Goal: Check status: Check status

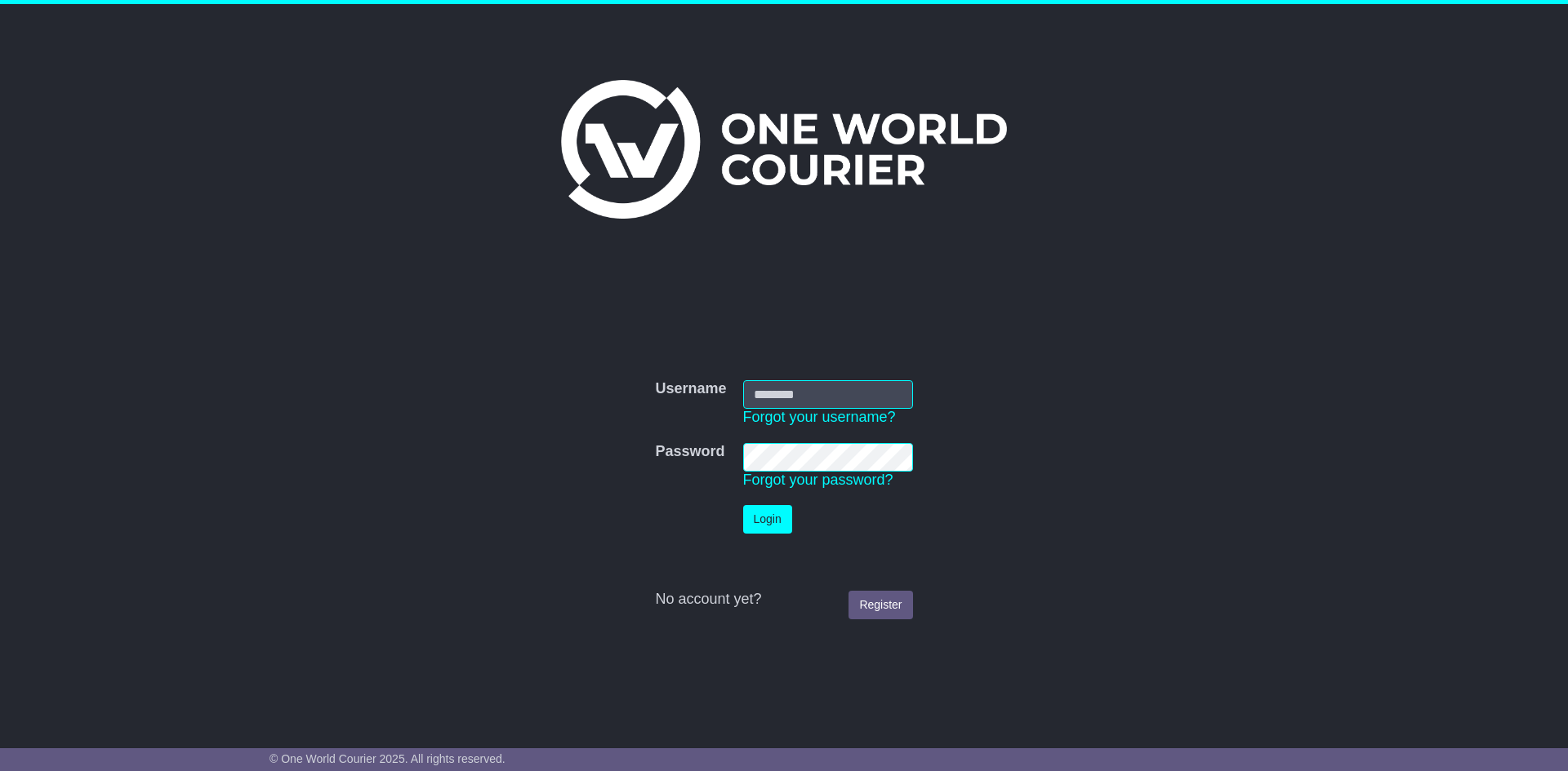
type input "**********"
click at [772, 518] on button "Login" at bounding box center [767, 519] width 49 height 28
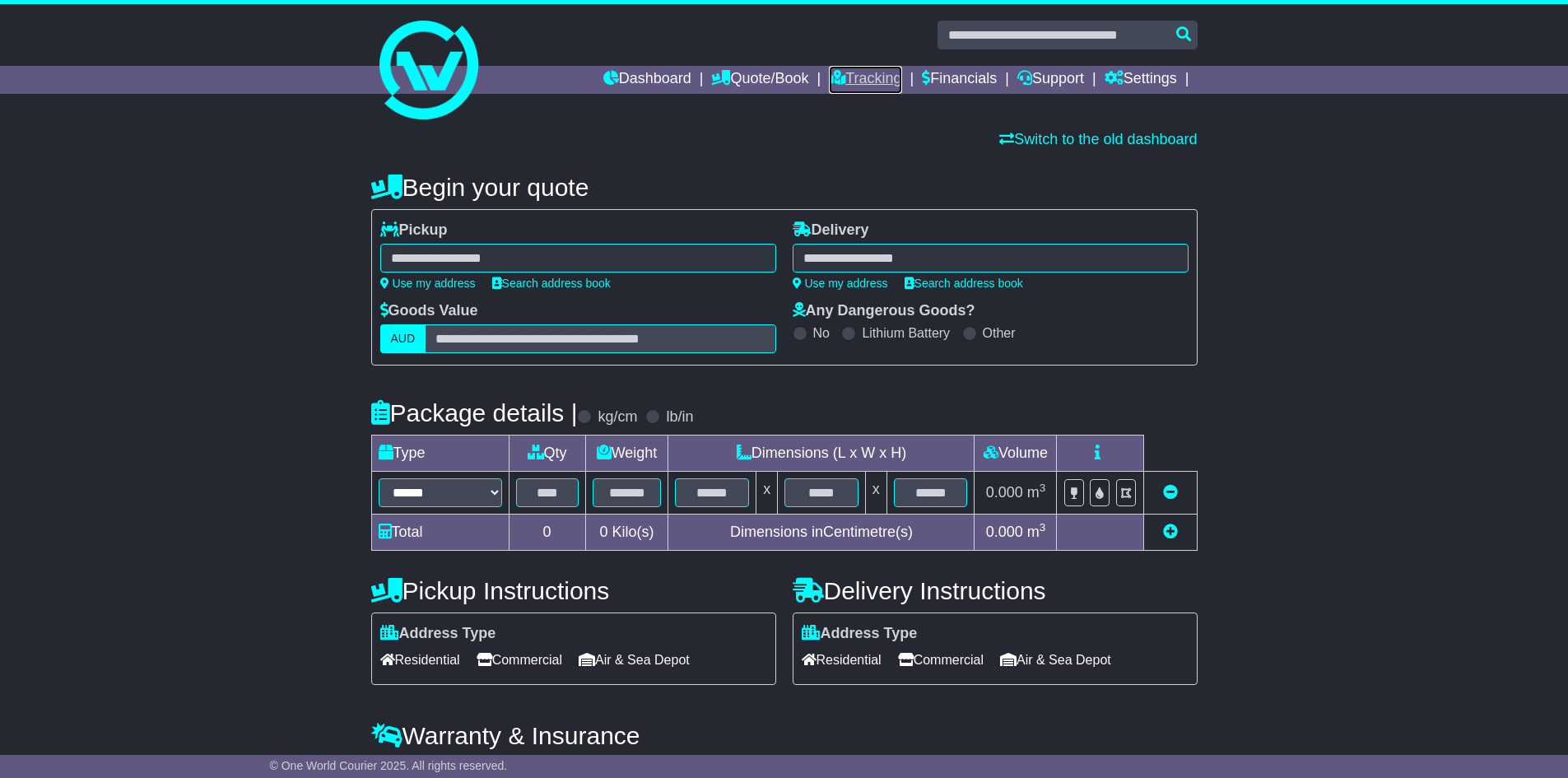
click at [872, 78] on link "Tracking" at bounding box center [865, 80] width 73 height 28
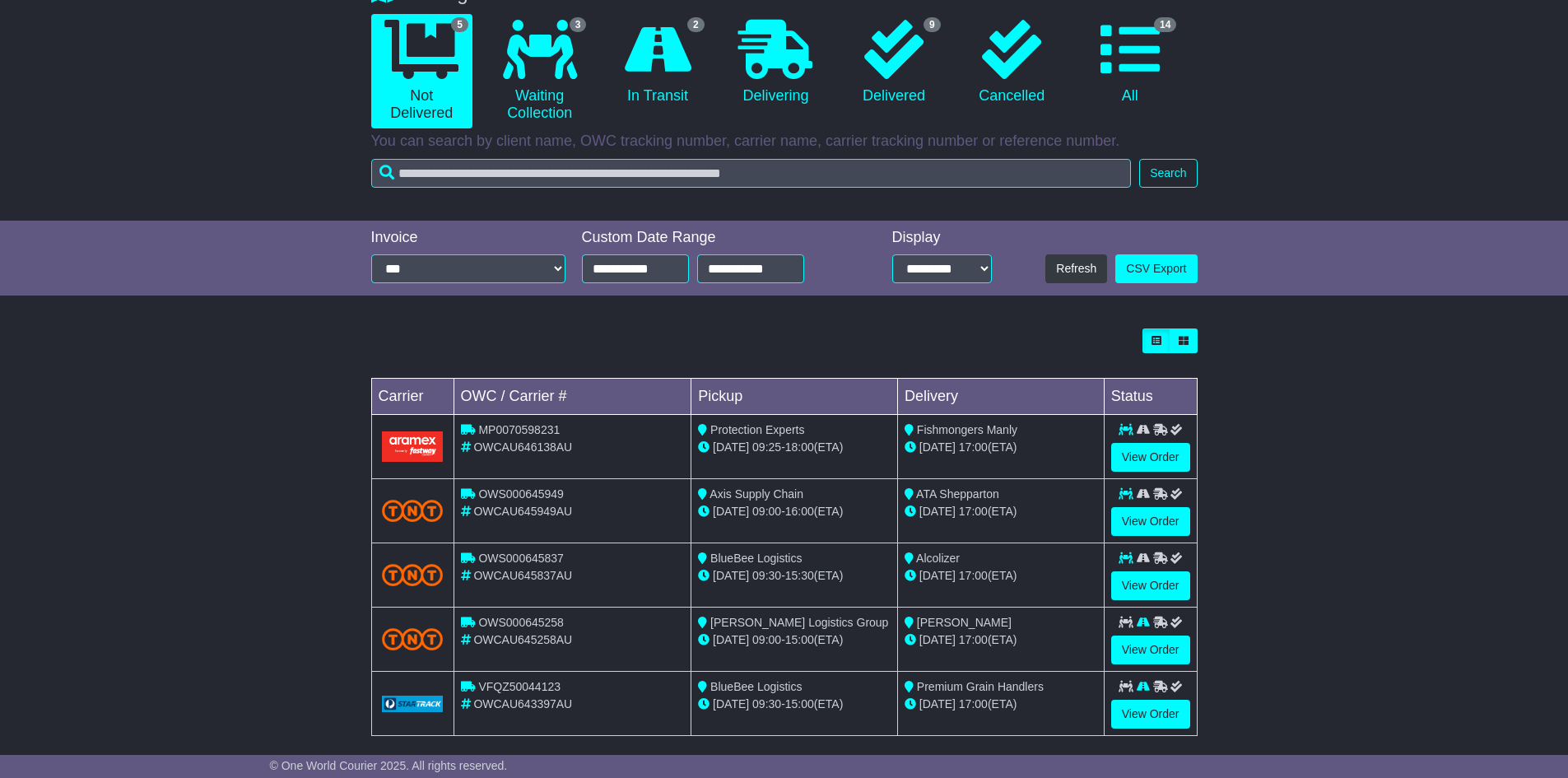
scroll to position [164, 0]
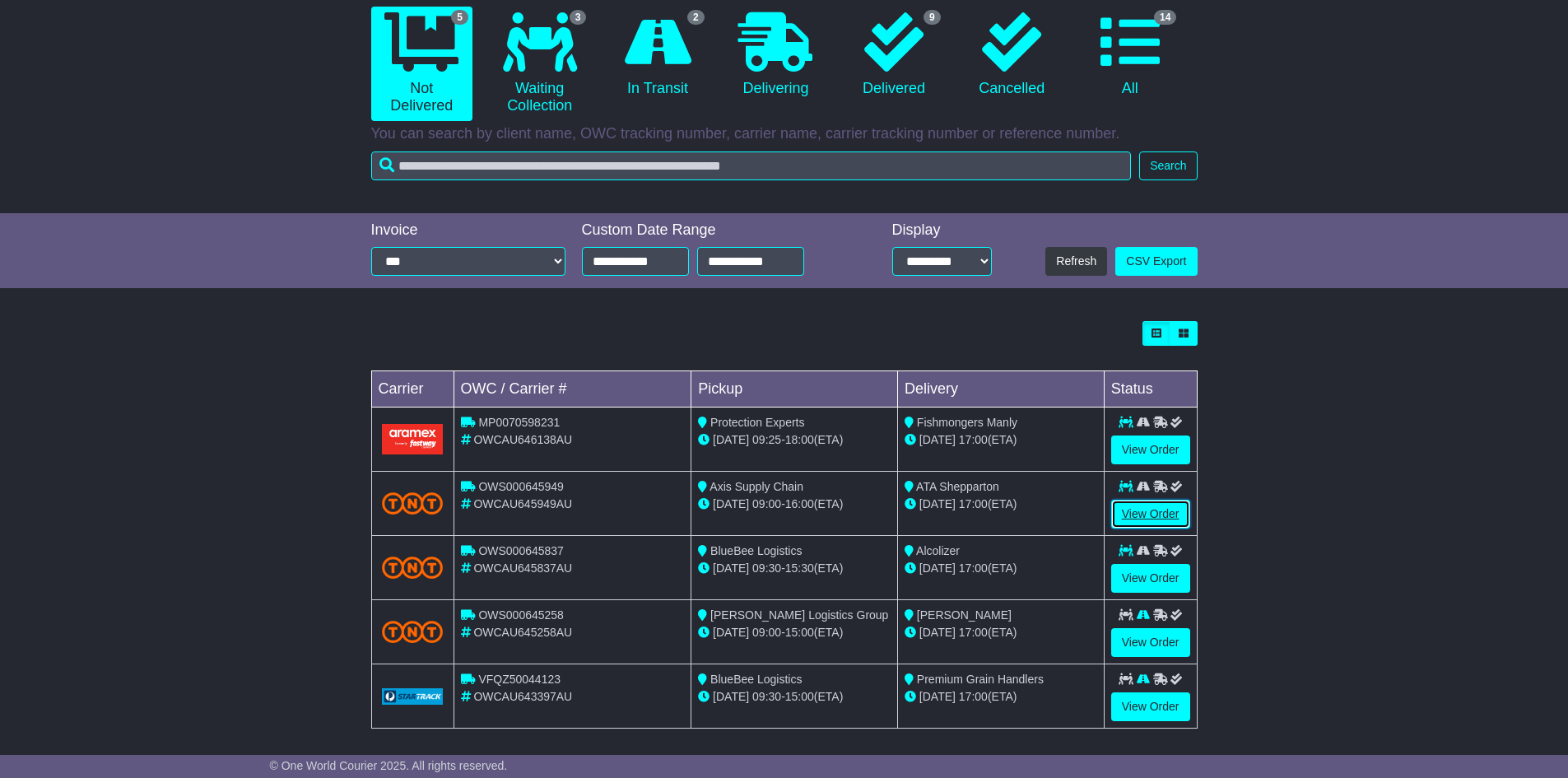
click at [1134, 513] on link "View Order" at bounding box center [1150, 513] width 79 height 29
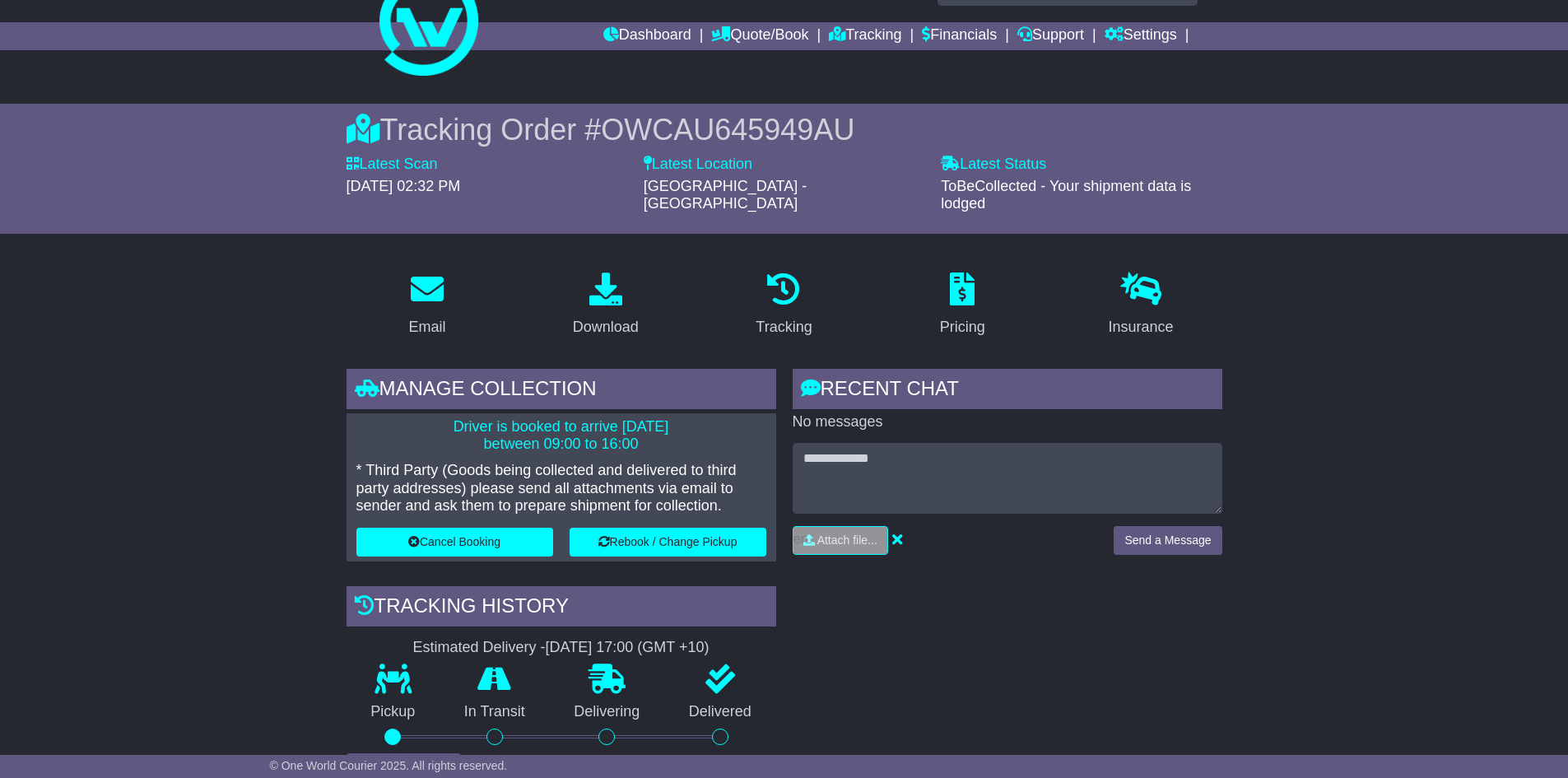
scroll to position [83, 0]
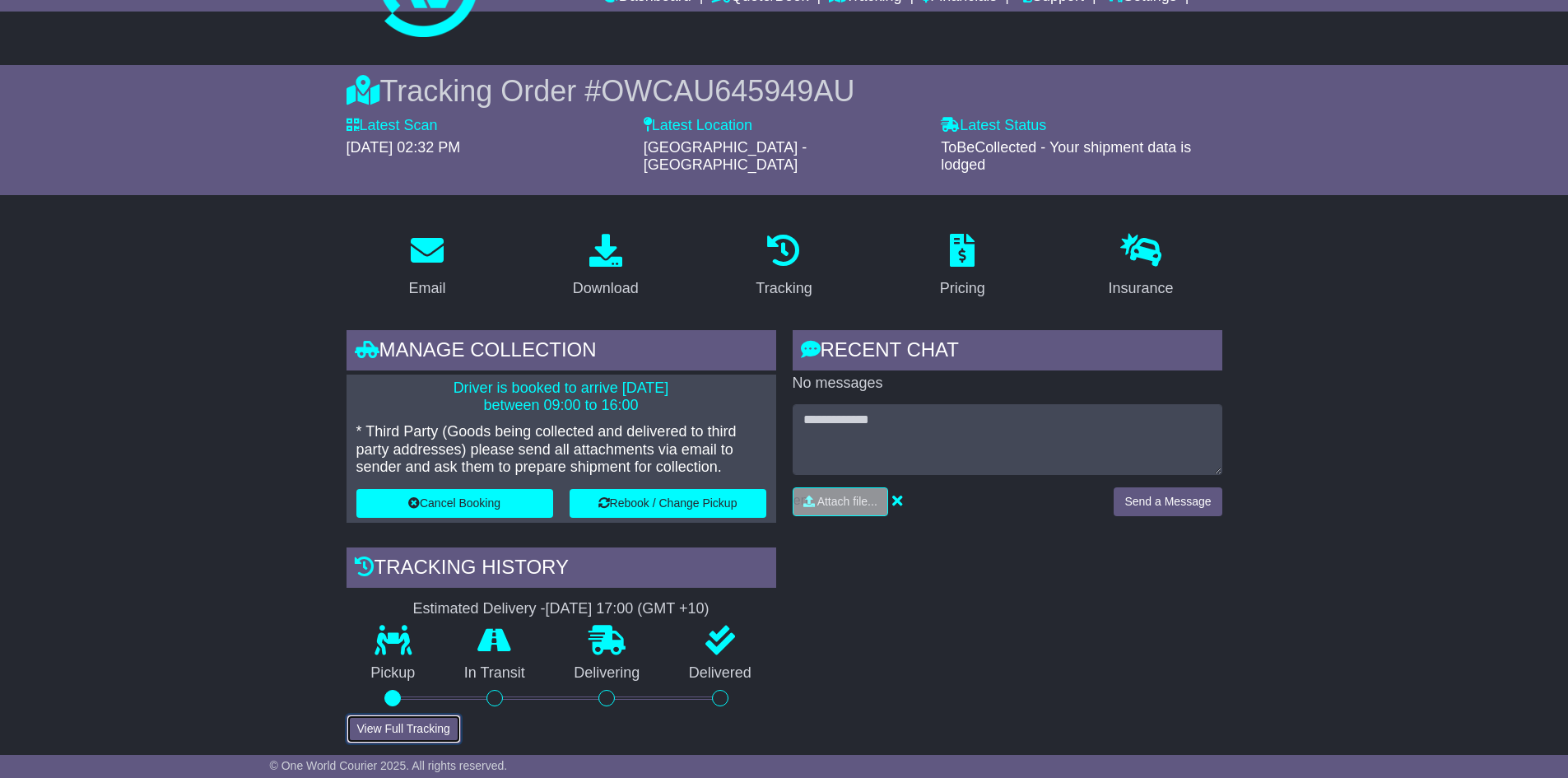
click at [424, 715] on button "View Full Tracking" at bounding box center [403, 729] width 114 height 29
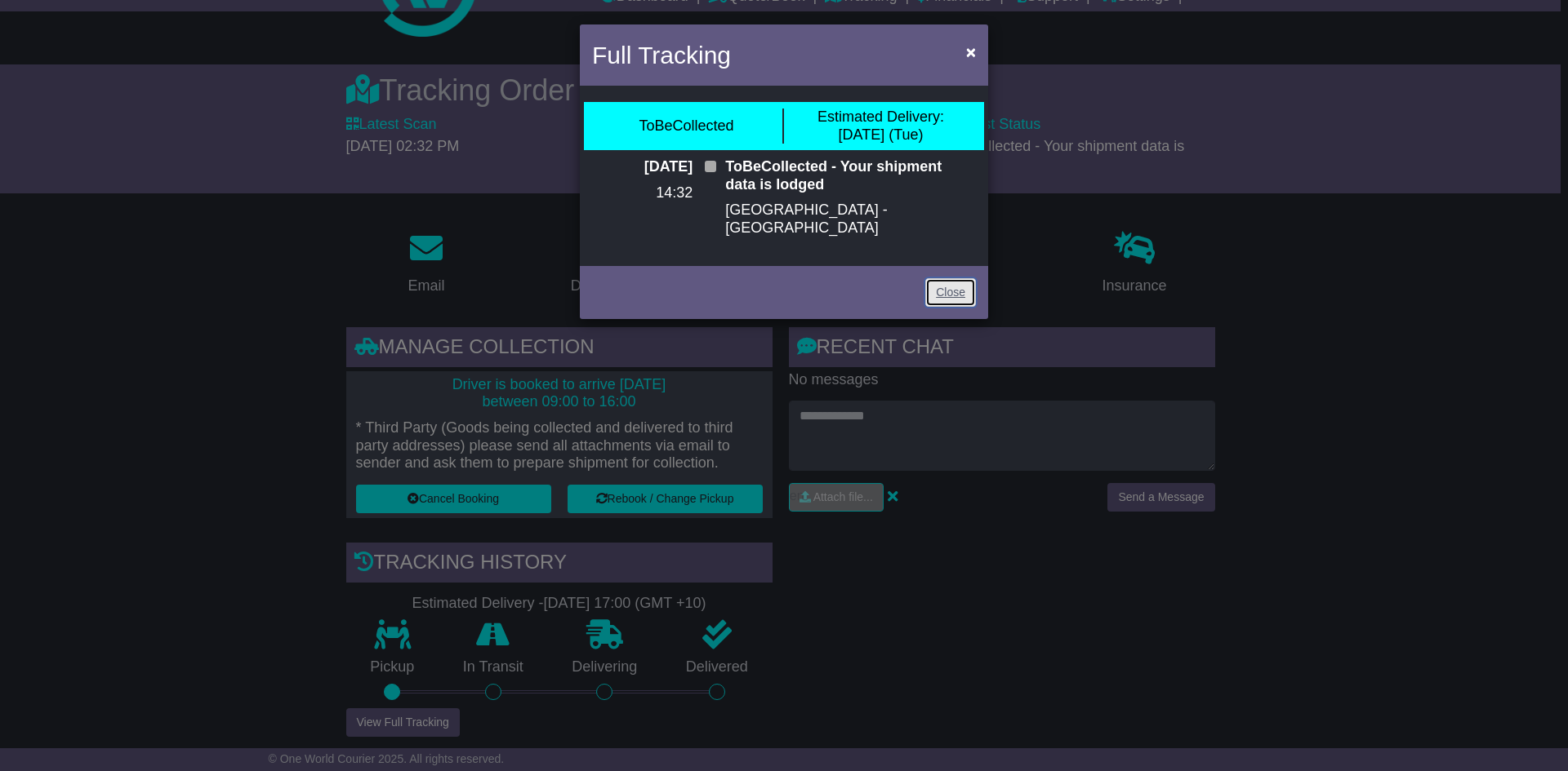
click at [953, 279] on link "Close" at bounding box center [951, 292] width 51 height 28
